Goal: Information Seeking & Learning: Learn about a topic

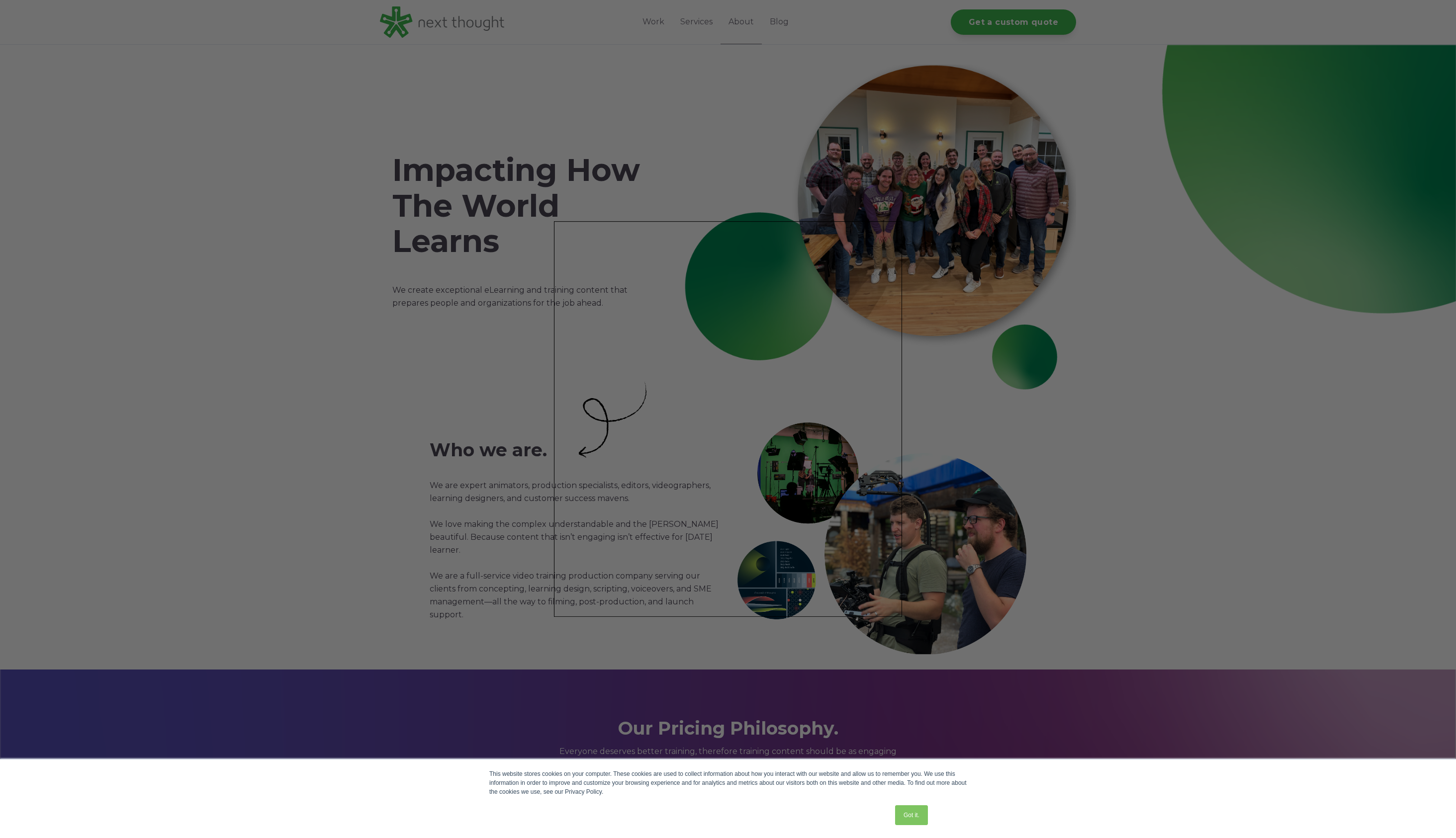
click at [632, 30] on div at bounding box center [735, 423] width 1470 height 847
click at [654, 24] on div at bounding box center [735, 423] width 1470 height 847
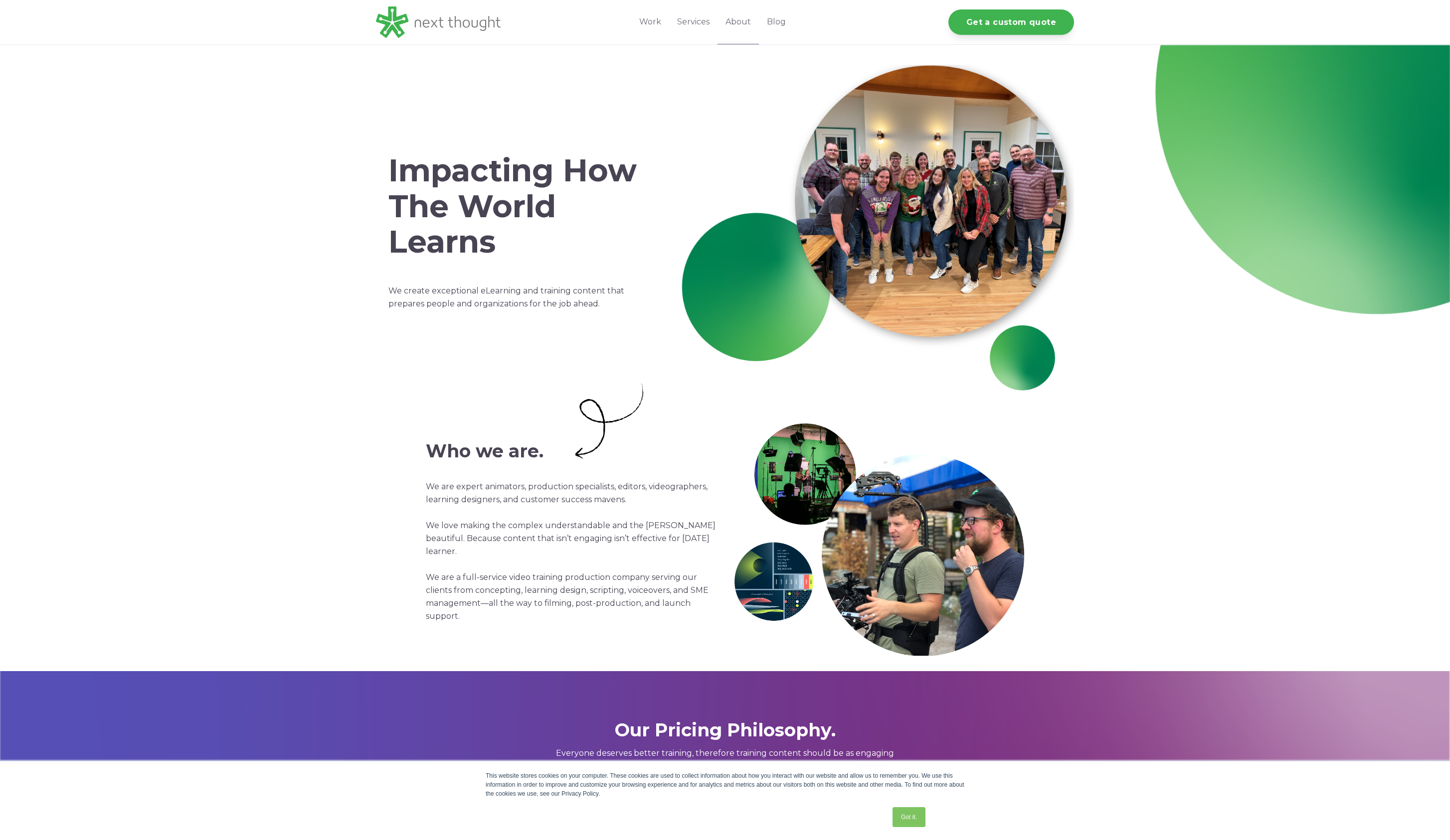
click at [631, 5] on div "Work Industries Services About Blog Get a custom quote" at bounding box center [712, 22] width 194 height 44
click at [648, 21] on link "Work" at bounding box center [650, 22] width 38 height 44
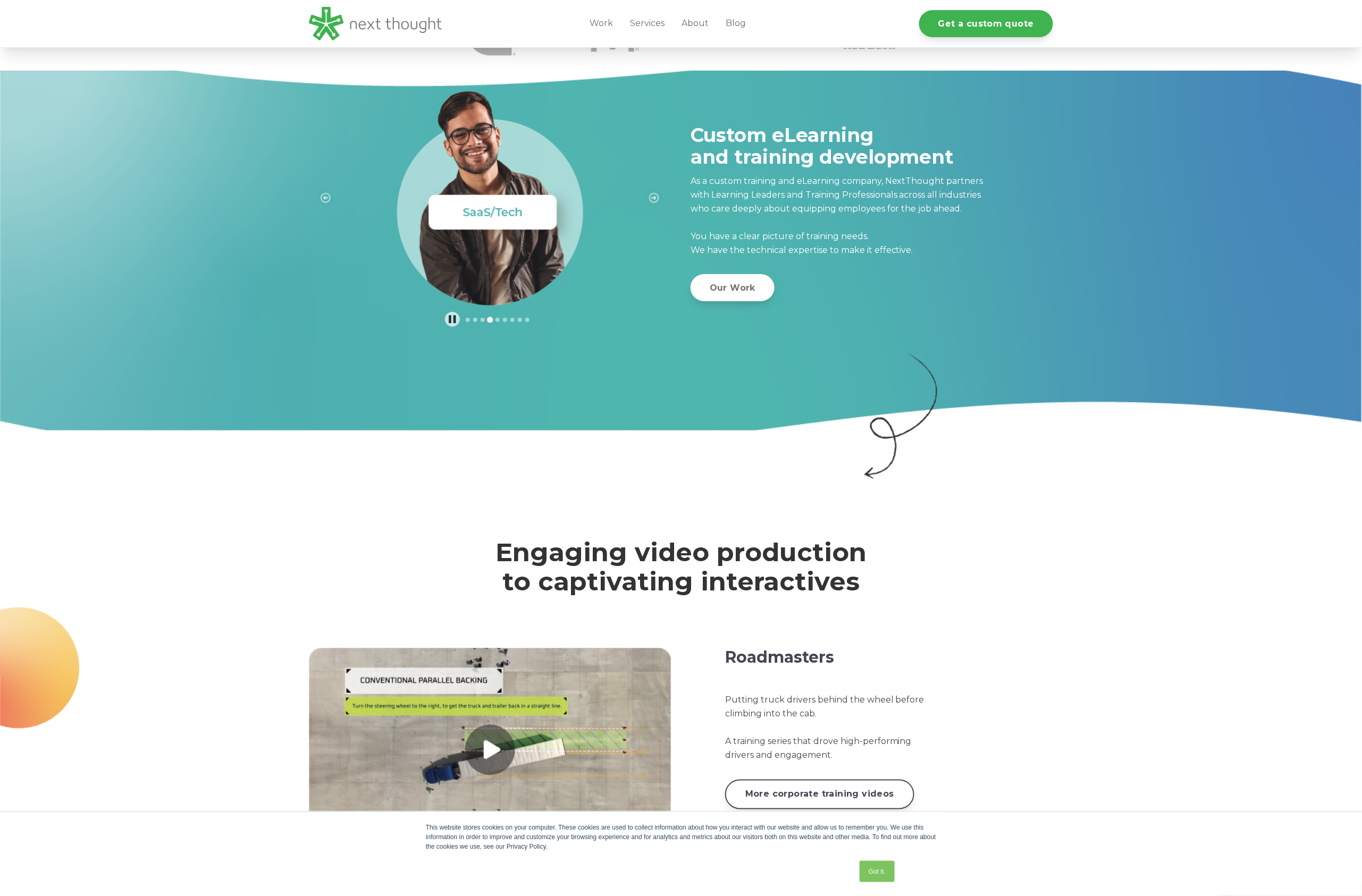
scroll to position [27, 0]
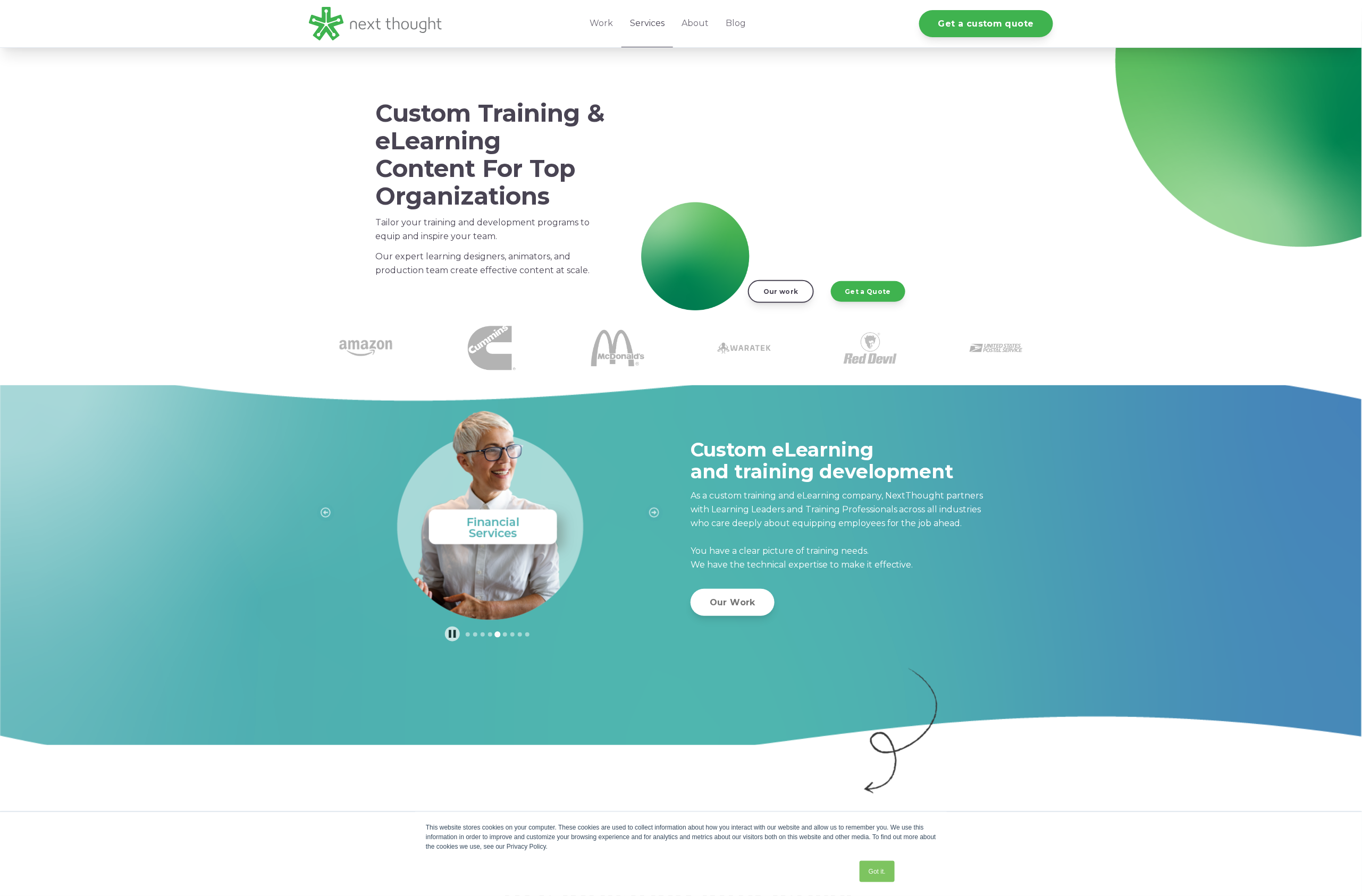
click at [626, 18] on link "Services" at bounding box center [646, 24] width 51 height 47
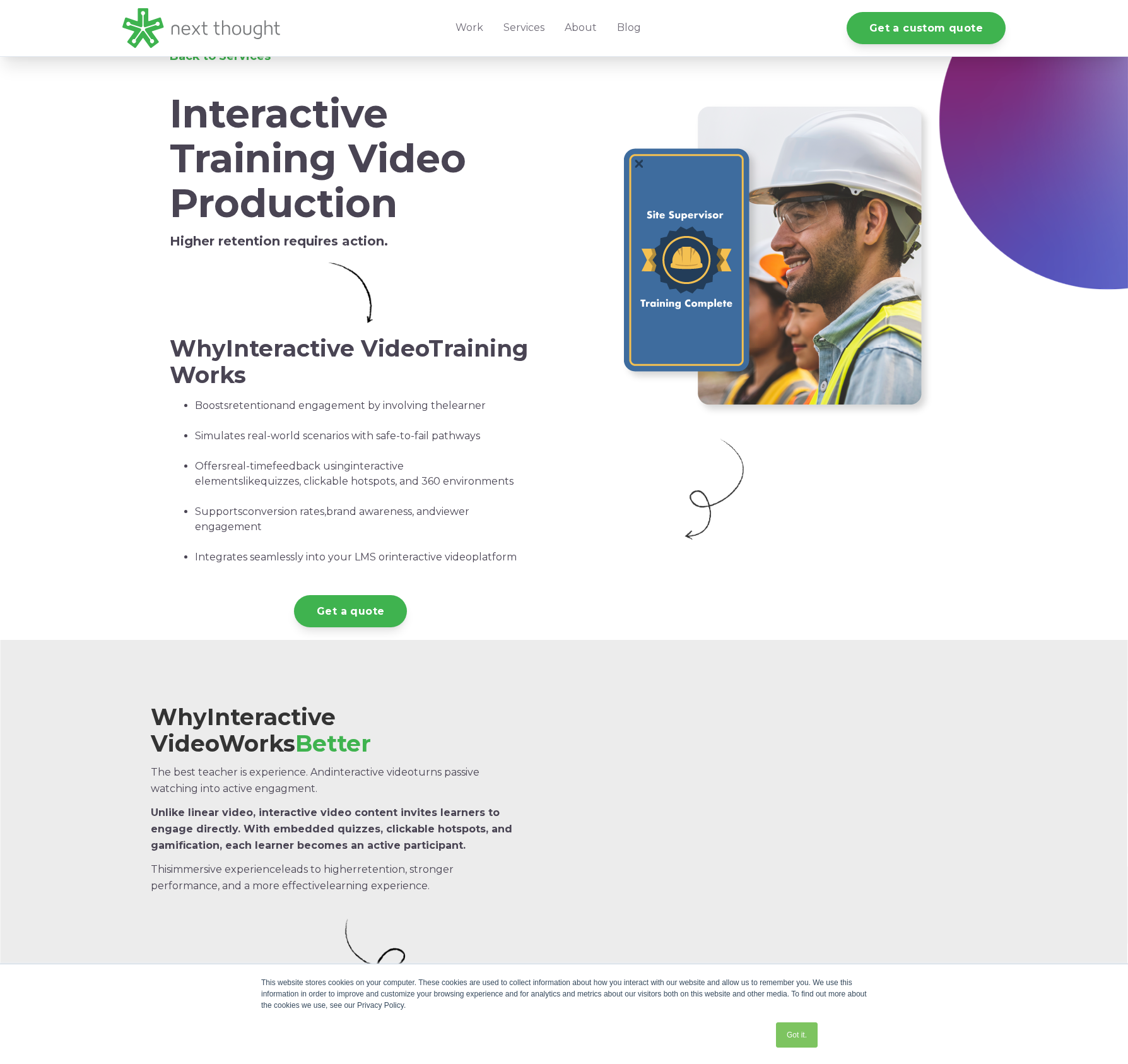
scroll to position [59, 0]
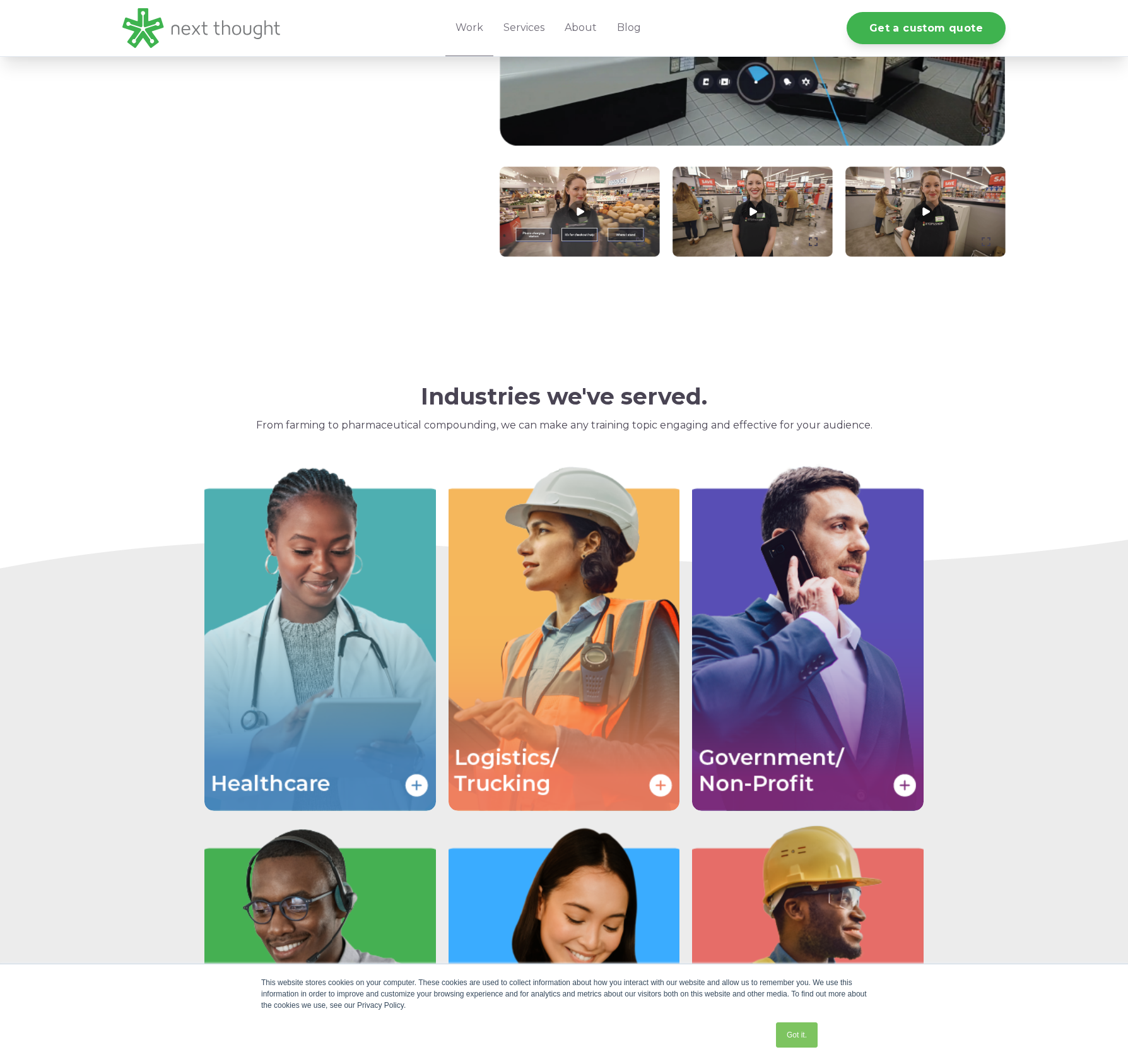
scroll to position [971, 0]
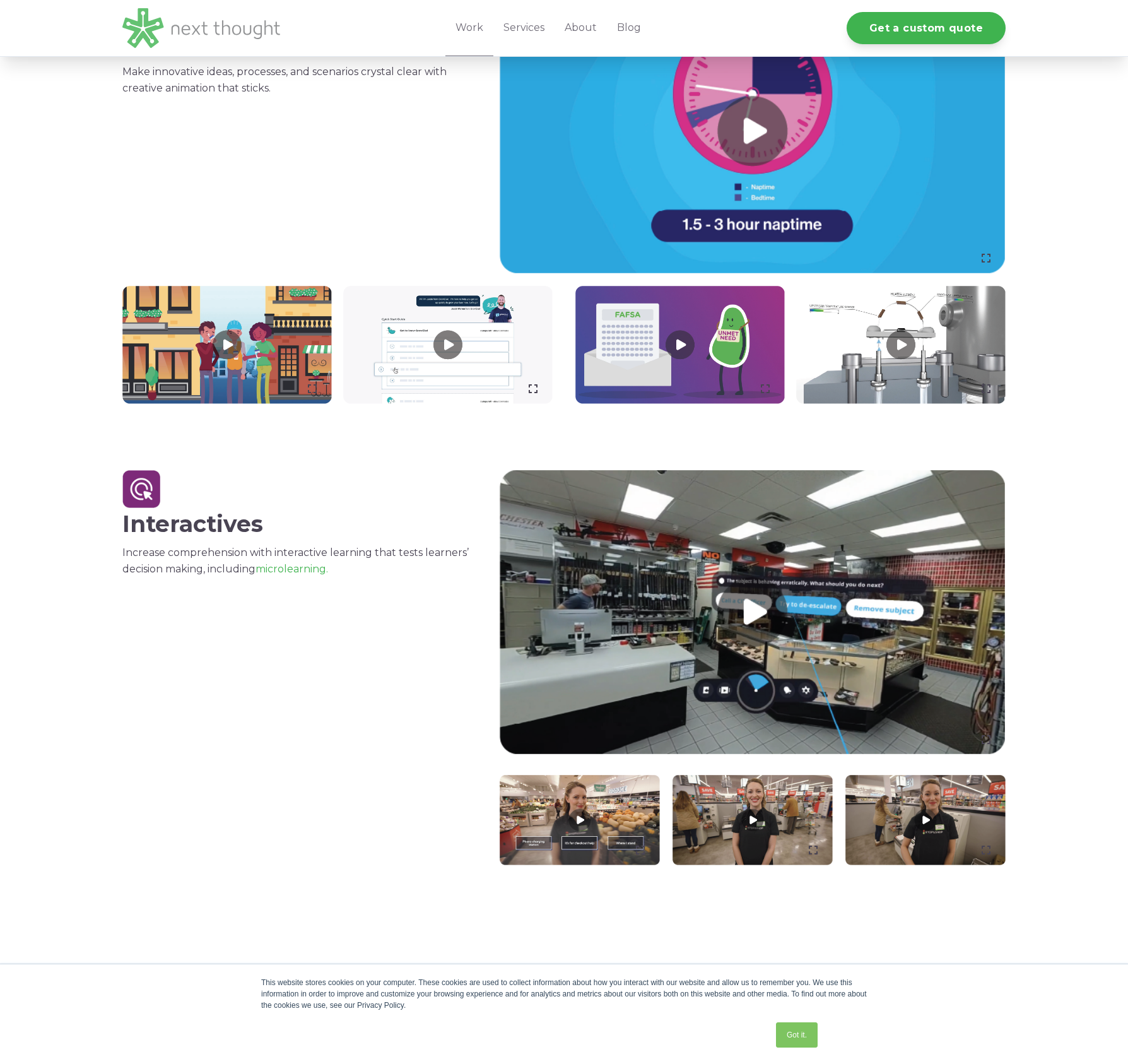
click at [205, 20] on img at bounding box center [201, 28] width 158 height 40
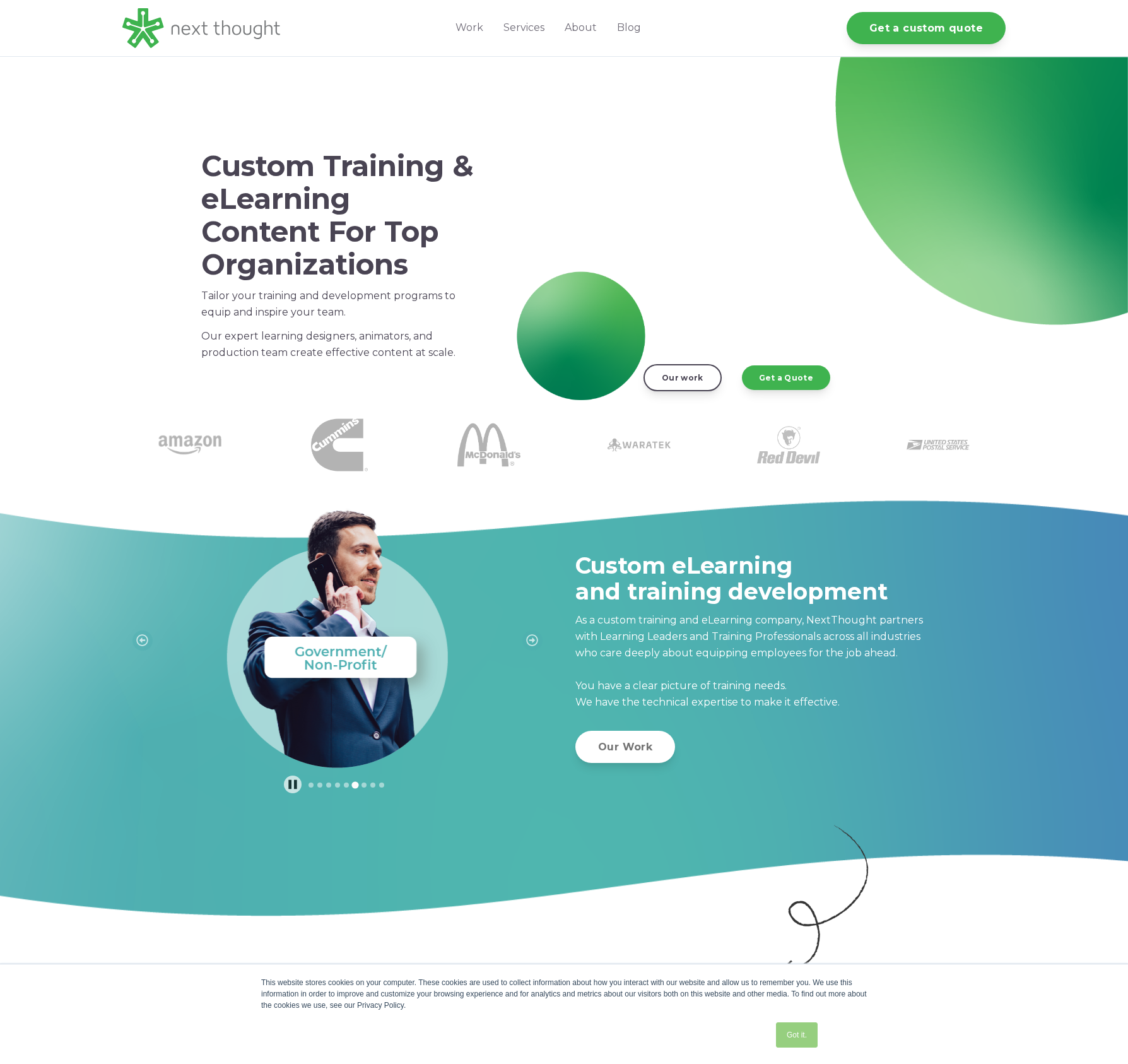
click at [795, 1035] on link "Got it." at bounding box center [797, 1035] width 42 height 25
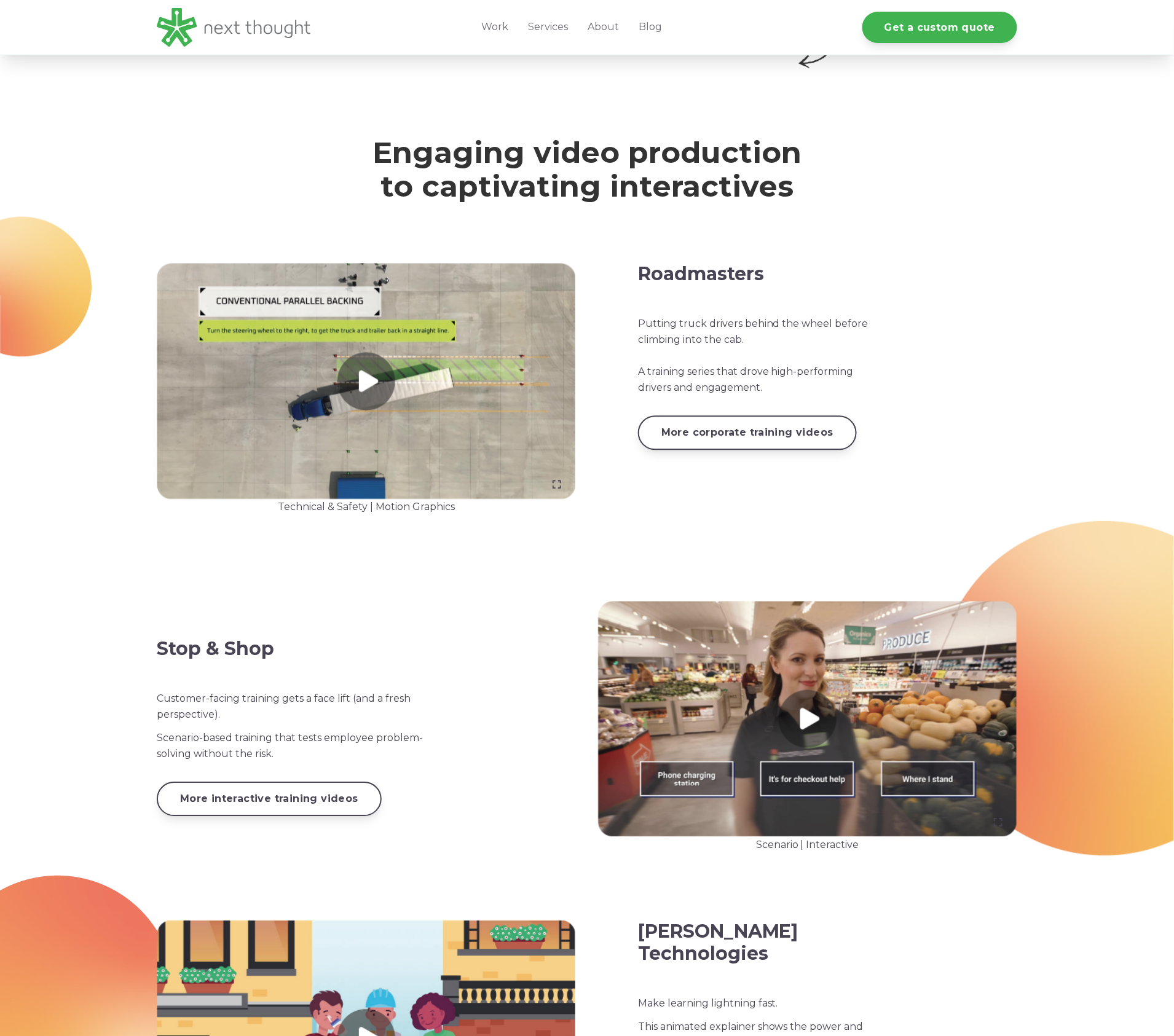
scroll to position [878, 0]
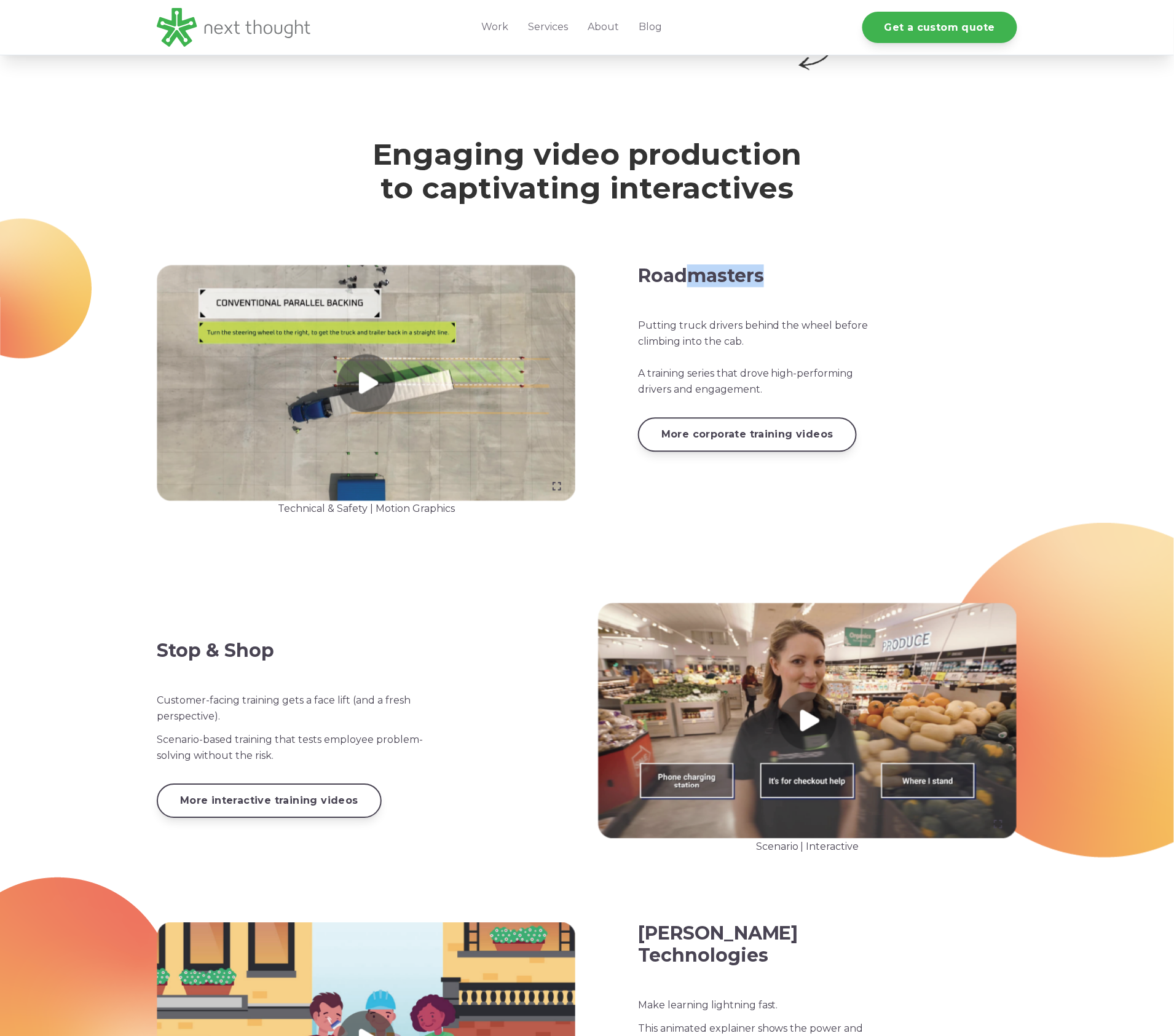
drag, startPoint x: 771, startPoint y: 269, endPoint x: 690, endPoint y: 267, distance: 81.0
click at [690, 267] on h3 "Roadmasters" at bounding box center [762, 276] width 250 height 22
click at [611, 203] on span "to captivating interactives" at bounding box center [587, 188] width 413 height 35
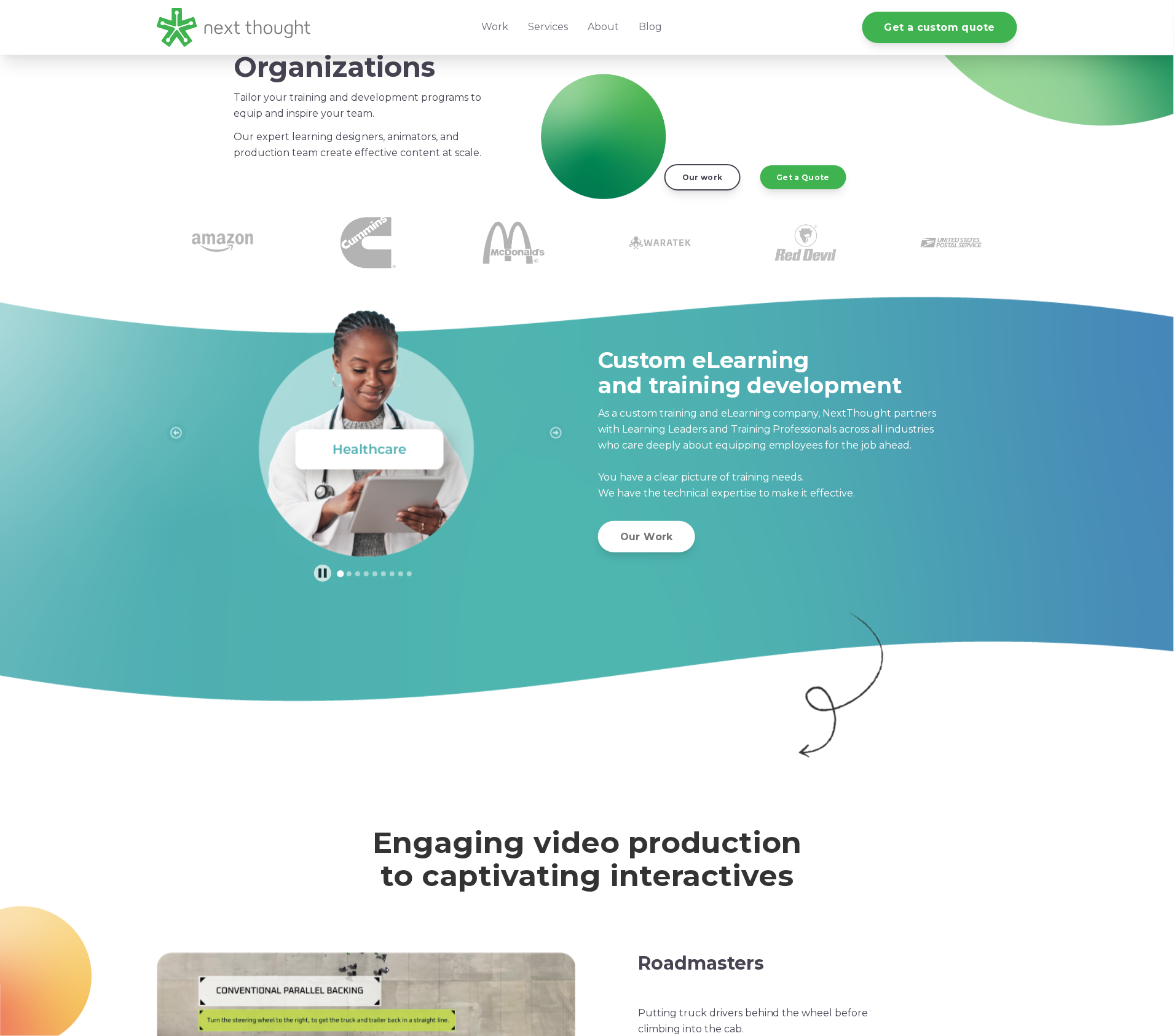
scroll to position [0, 0]
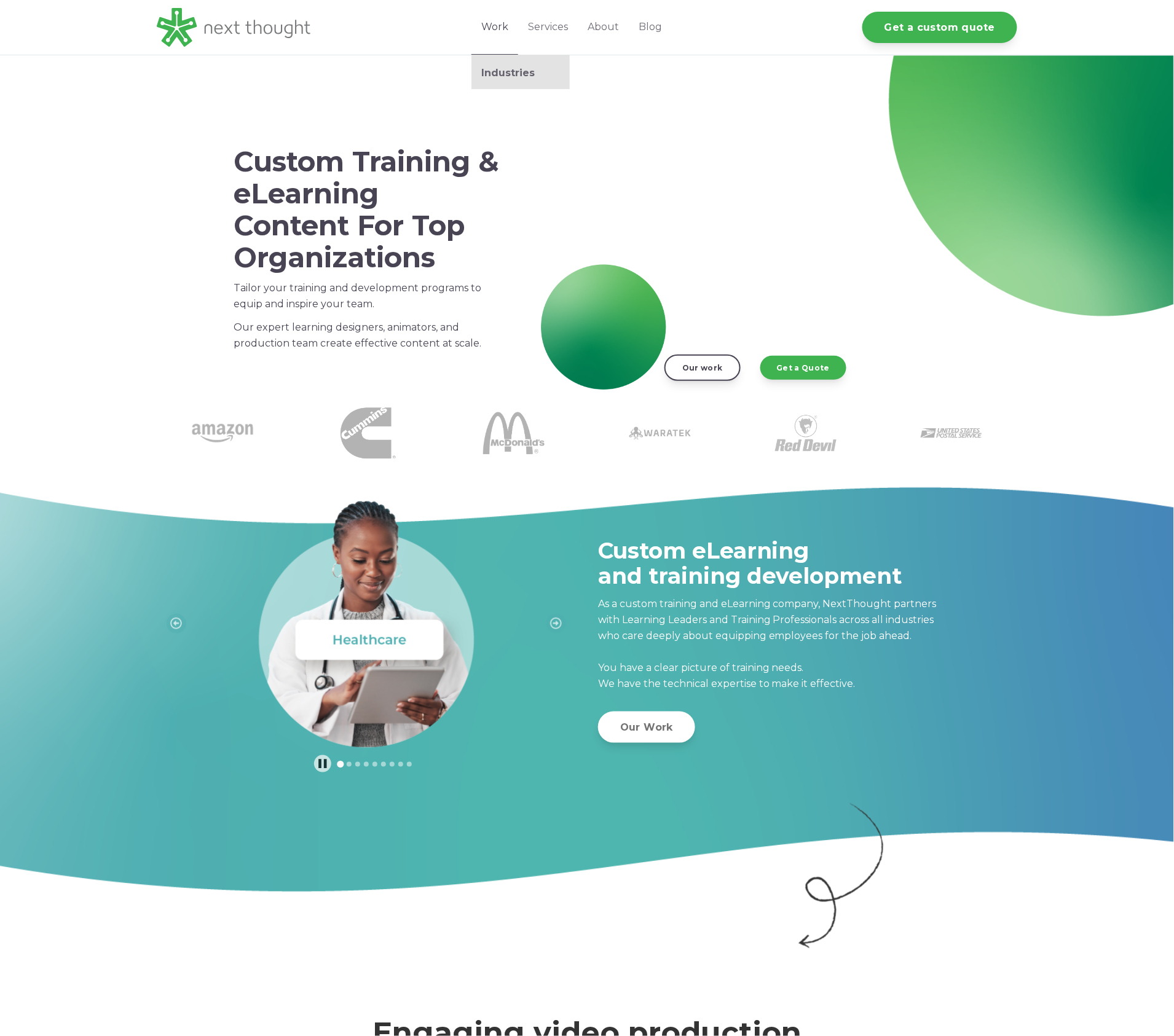
click at [504, 26] on link "Work" at bounding box center [495, 27] width 47 height 55
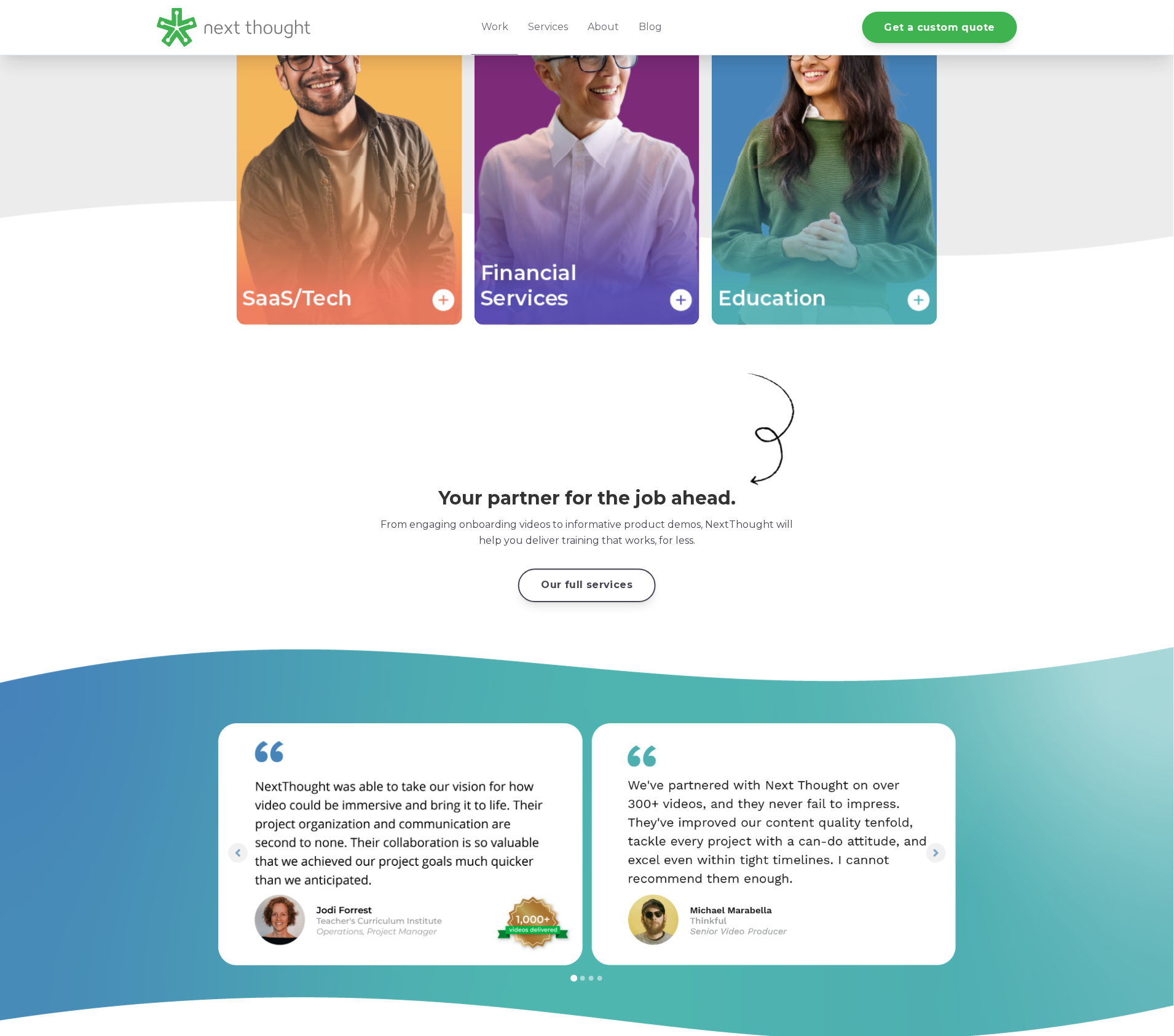
scroll to position [2344, 0]
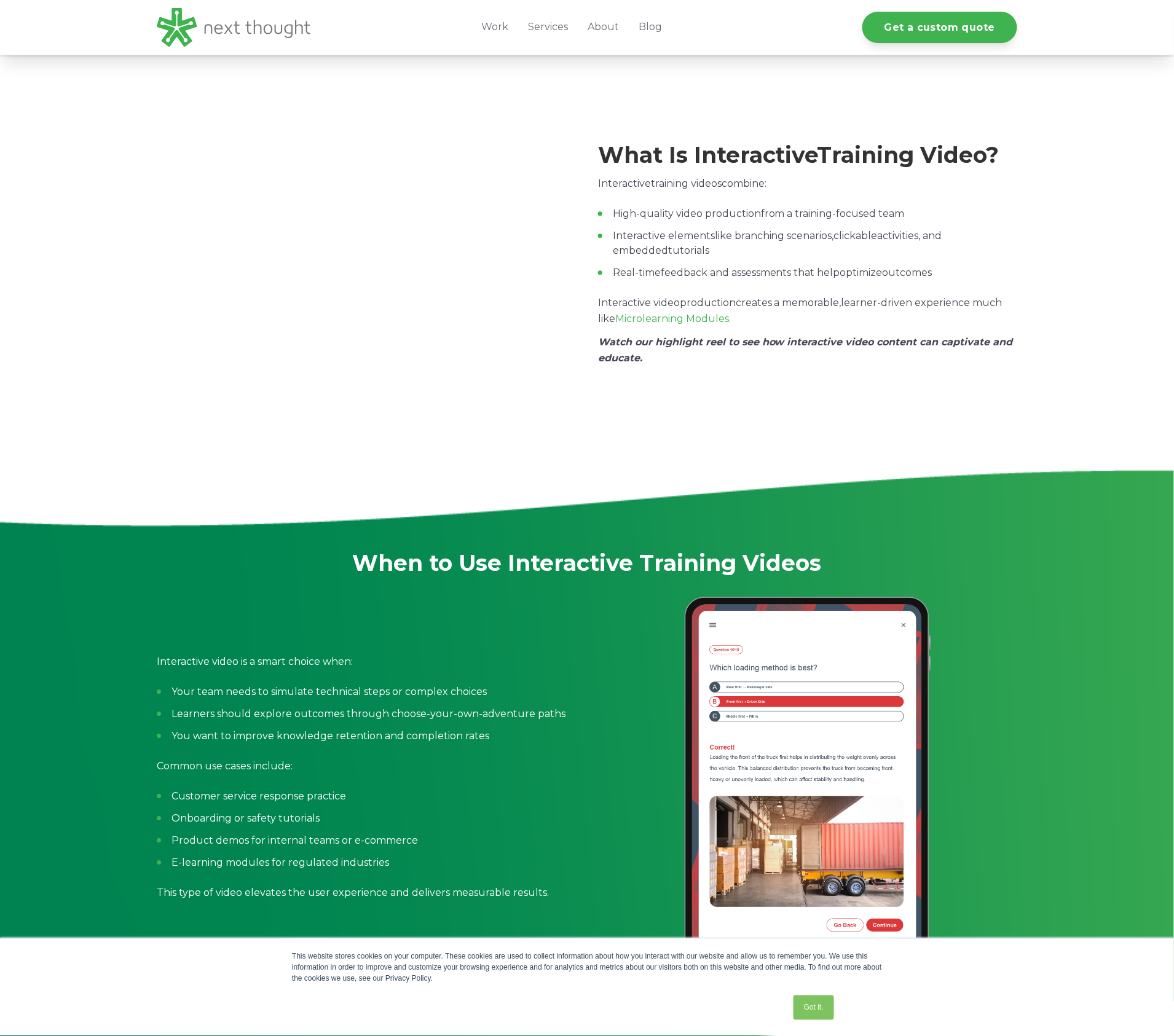
scroll to position [904, 0]
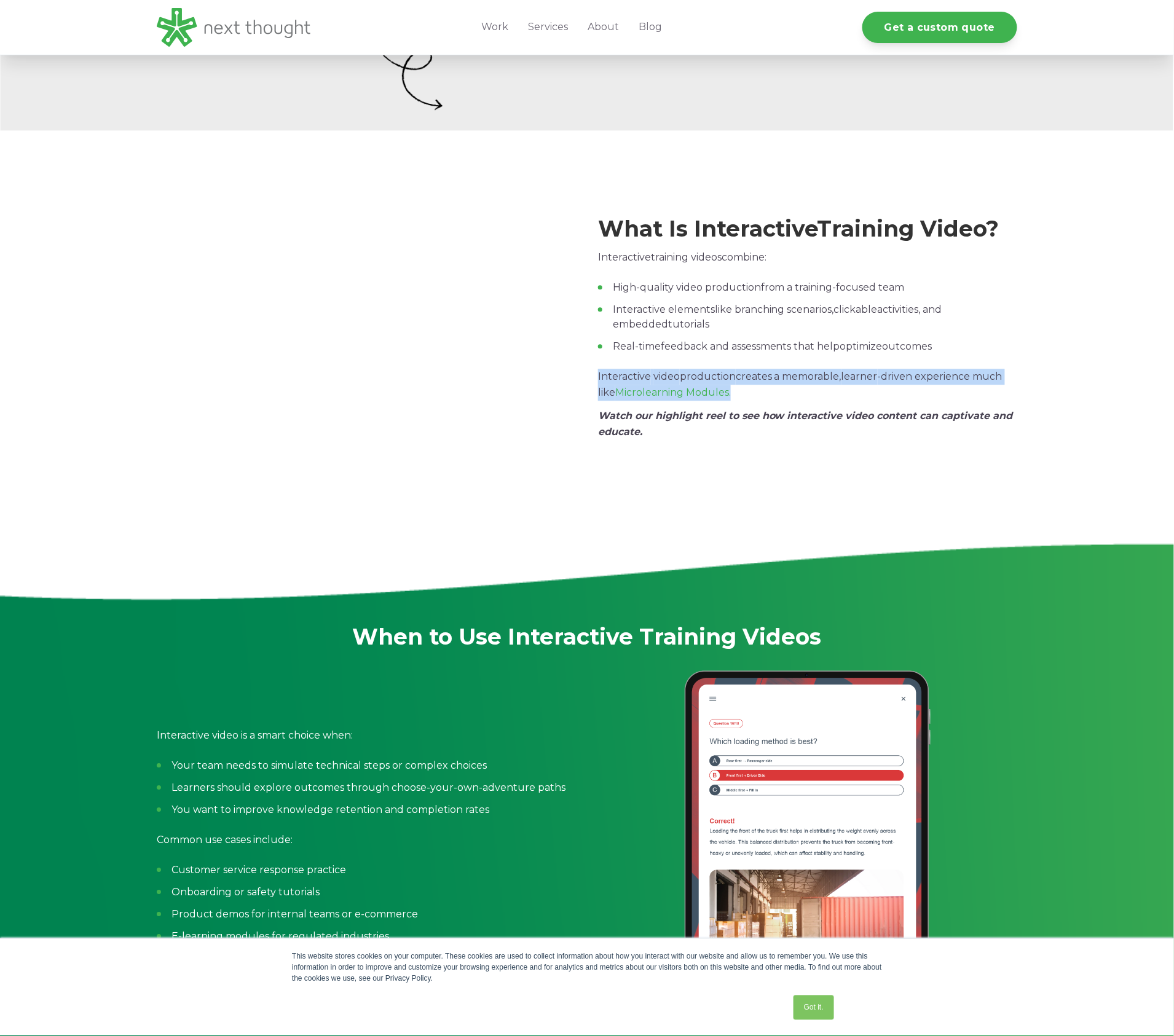
drag, startPoint x: 600, startPoint y: 376, endPoint x: 735, endPoint y: 392, distance: 135.9
click at [735, 392] on div "What Is Interactive Training Video ? Interactive training videos combine: High-…" at bounding box center [587, 328] width 860 height 223
copy p "Interactive video production creates a memorable, learner -driven experience mu…"
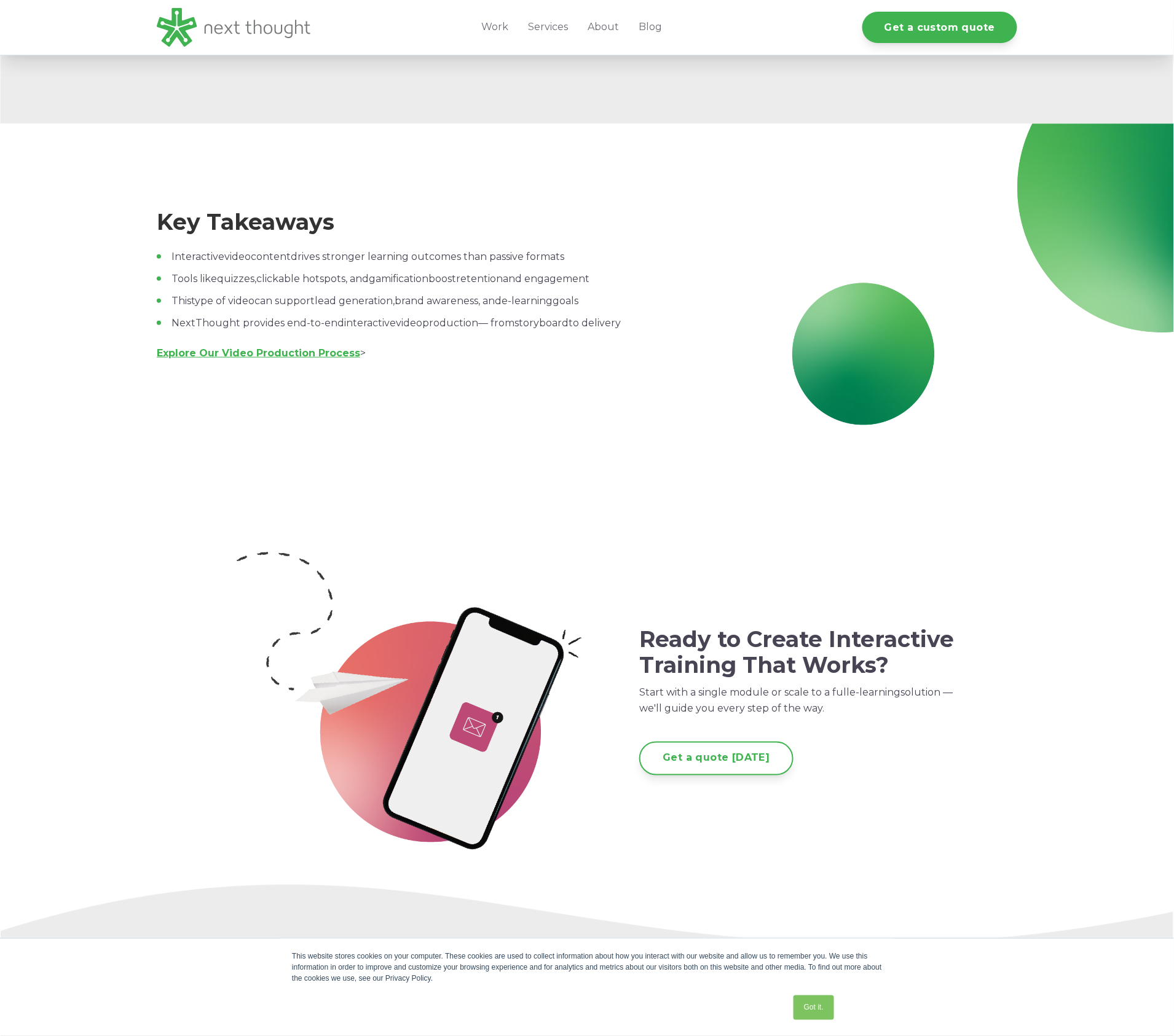
scroll to position [5491, 0]
